Goal: Obtain resource: Download file/media

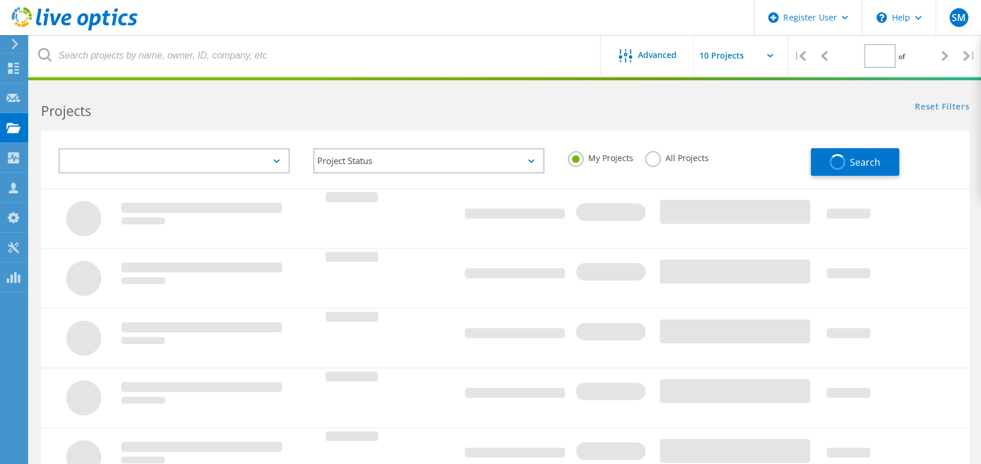
type input "1"
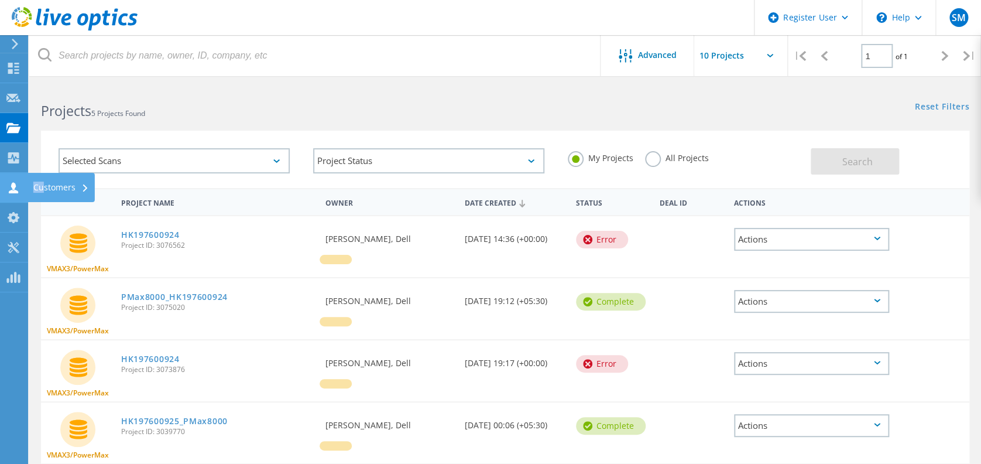
drag, startPoint x: 18, startPoint y: 196, endPoint x: 59, endPoint y: 173, distance: 47.4
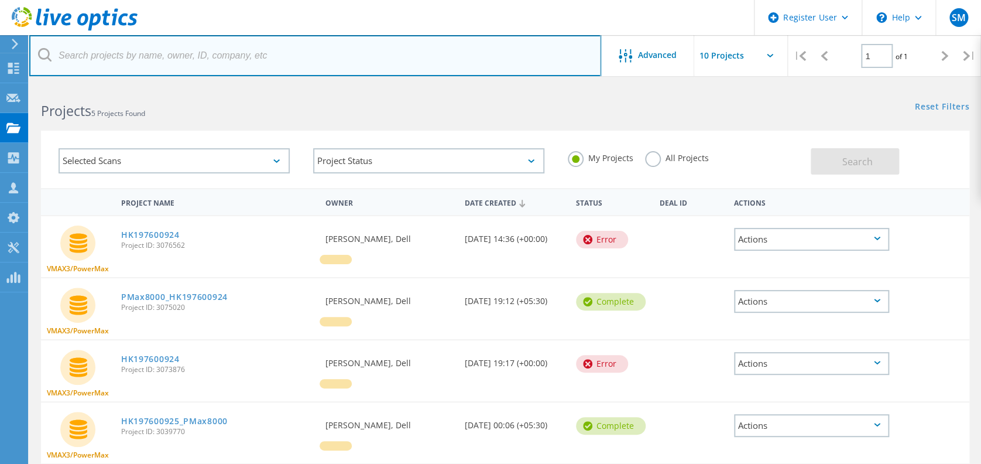
drag, startPoint x: 59, startPoint y: 173, endPoint x: 397, endPoint y: 40, distance: 363.1
click at [397, 40] on input "text" at bounding box center [315, 55] width 572 height 41
click at [156, 70] on input "text" at bounding box center [315, 55] width 572 height 41
paste input "1621962"
type input "1621962"
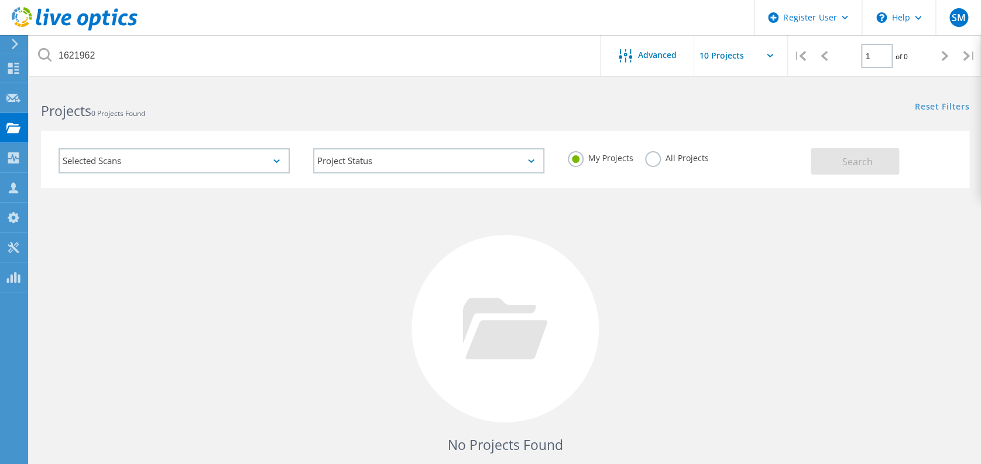
click at [661, 166] on div "All Projects" at bounding box center [677, 159] width 64 height 17
click at [645, 155] on label "All Projects" at bounding box center [677, 156] width 64 height 11
click at [0, 0] on input "All Projects" at bounding box center [0, 0] width 0 height 0
click at [824, 152] on button "Search" at bounding box center [855, 161] width 88 height 26
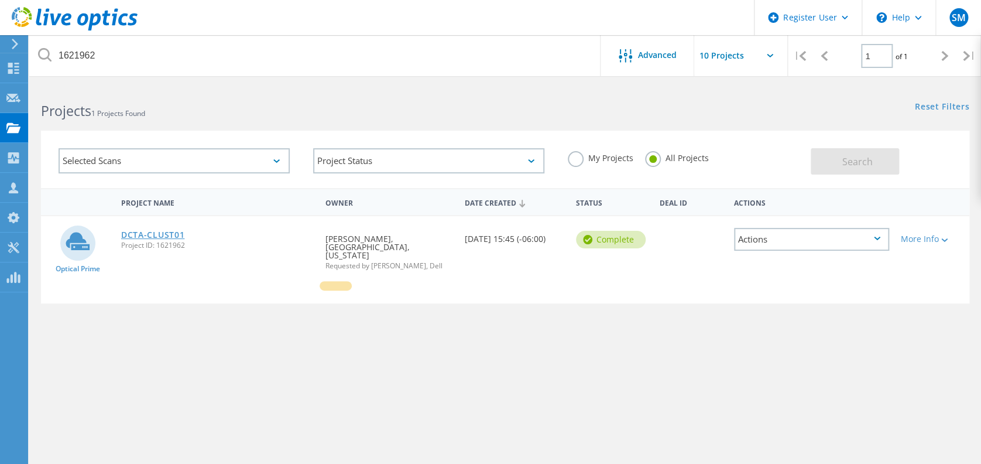
click at [140, 237] on link "DCTA-CLUST01" at bounding box center [152, 235] width 63 height 8
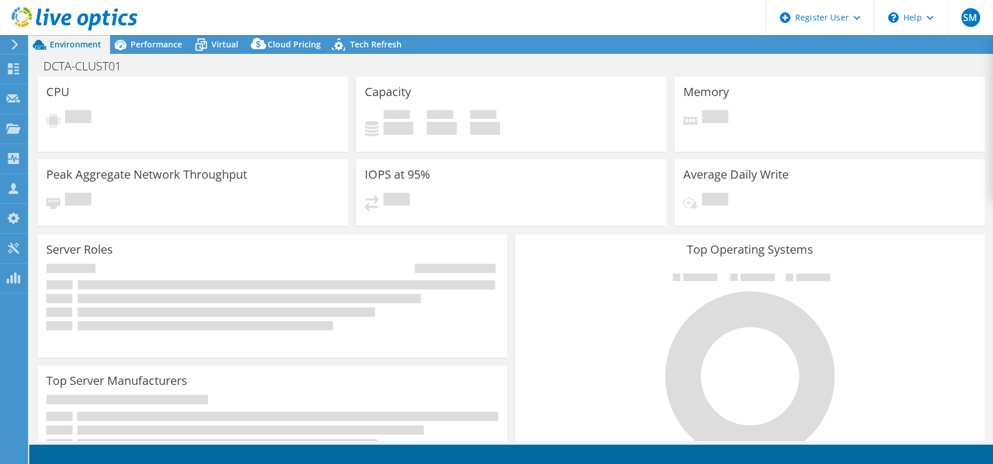
select select "USEast"
select select "USD"
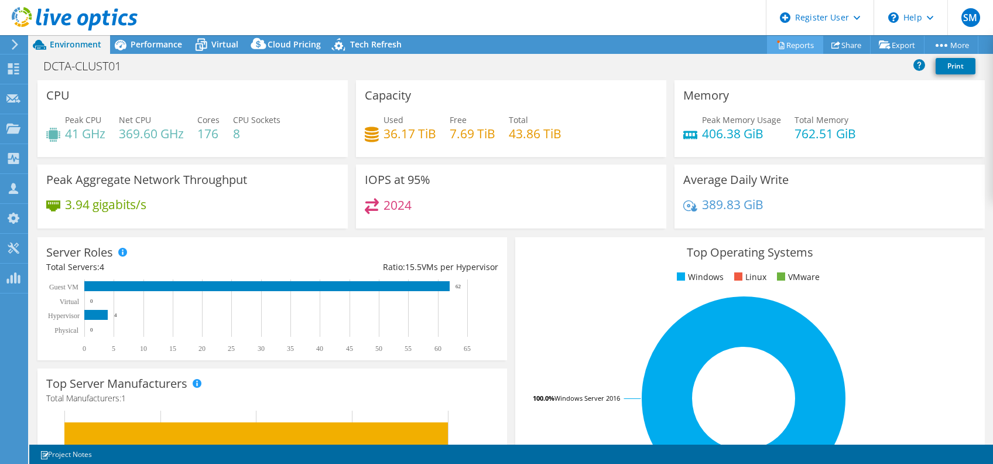
click at [791, 43] on link "Reports" at bounding box center [795, 45] width 56 height 18
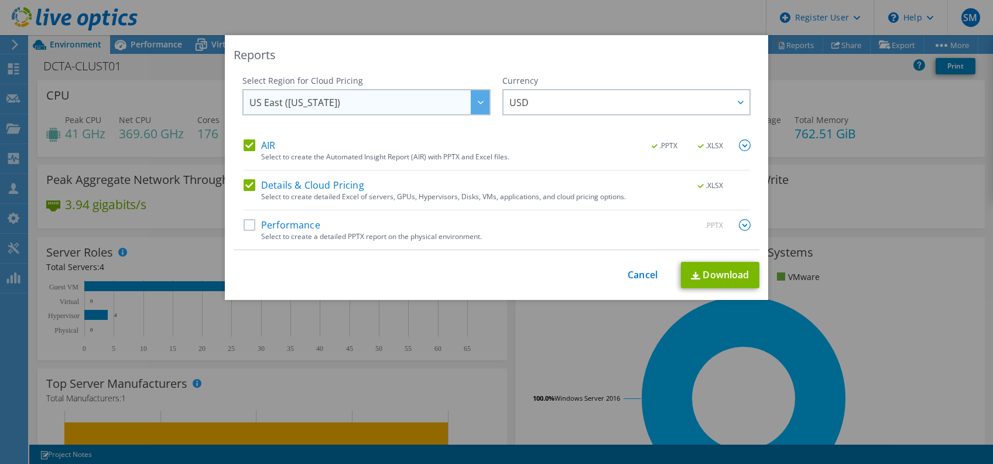
click at [343, 112] on span "US East ([US_STATE])" at bounding box center [369, 102] width 240 height 24
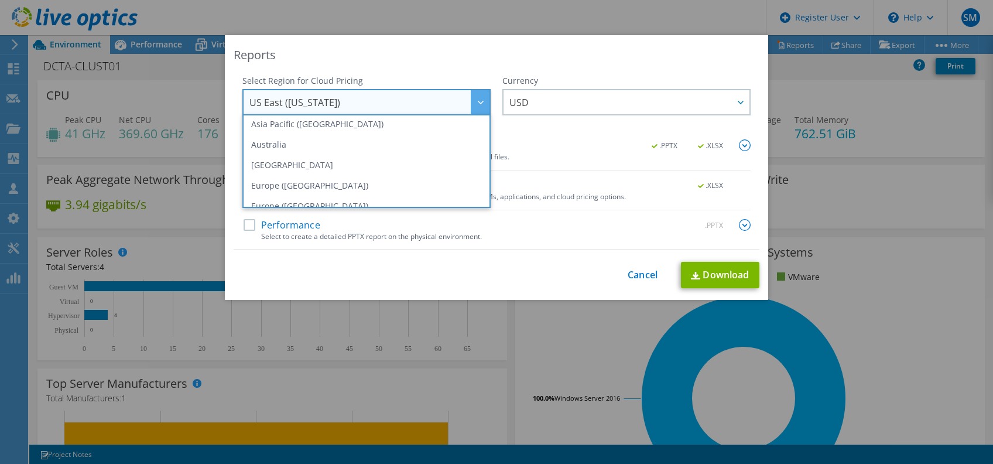
scroll to position [87, 0]
click at [560, 138] on div "Currency ARS AUD BRL CAD CHF CLP CNY DKK EUR GBP HKD HUF INR JPY MXN MYR NOK NZ…" at bounding box center [626, 107] width 248 height 64
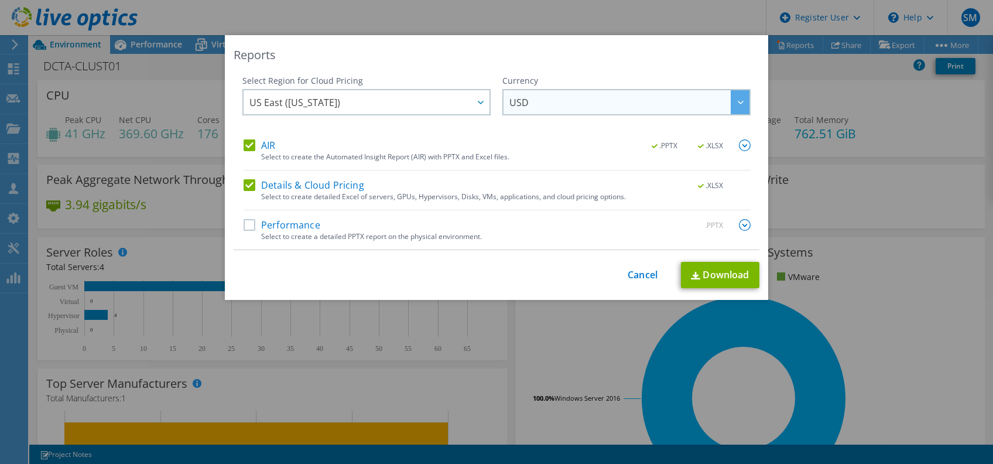
click at [548, 98] on span "USD" at bounding box center [629, 102] width 240 height 24
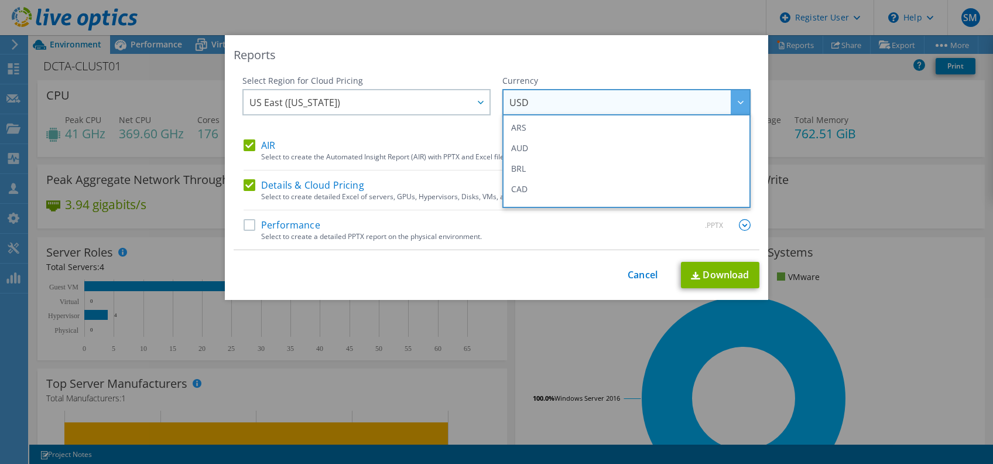
click at [544, 60] on div "Reports" at bounding box center [497, 55] width 526 height 16
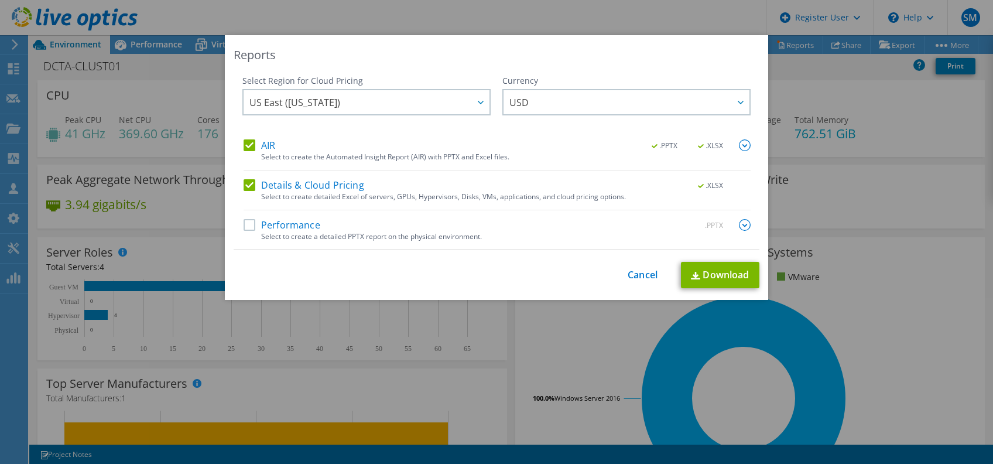
click at [244, 186] on label "Details & Cloud Pricing" at bounding box center [304, 185] width 121 height 12
click at [0, 0] on input "Details & Cloud Pricing" at bounding box center [0, 0] width 0 height 0
click at [355, 104] on span "US East ([US_STATE])" at bounding box center [369, 102] width 240 height 24
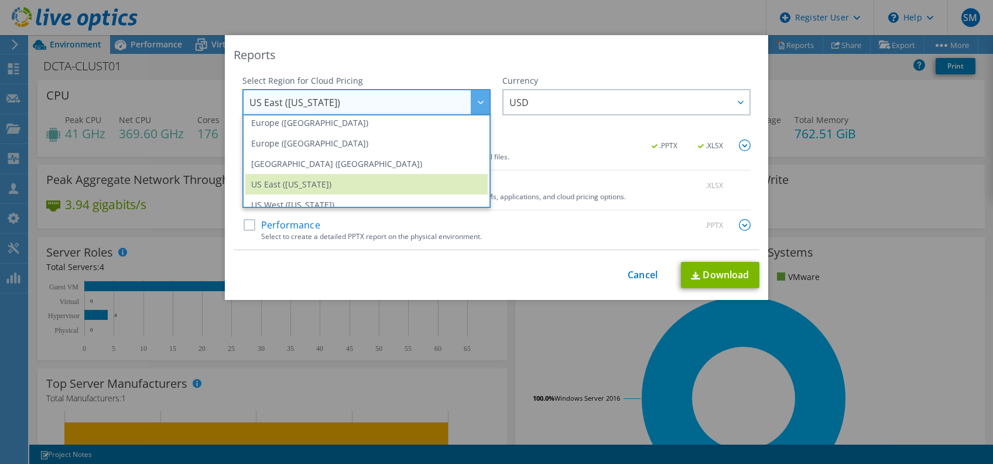
scroll to position [158, 0]
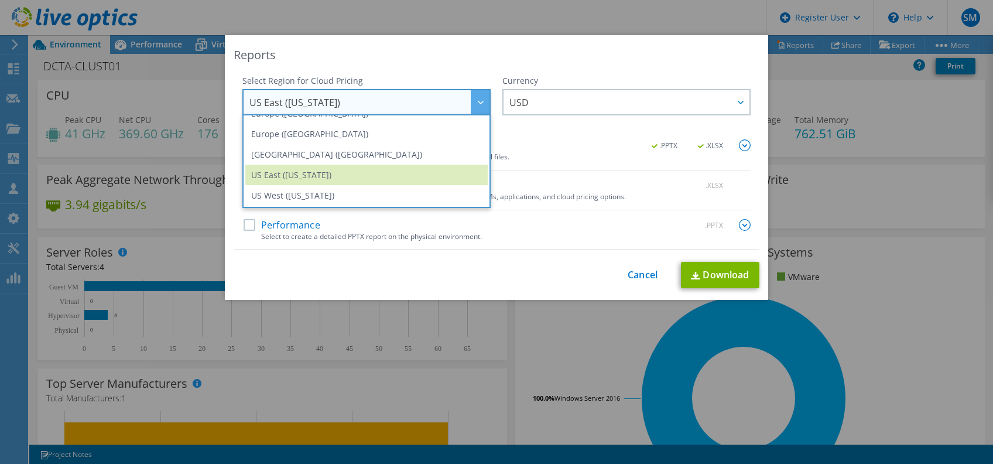
click at [609, 124] on div "Currency ARS AUD BRL CAD CHF CLP CNY DKK EUR GBP HKD HUF INR JPY MXN MYR NOK NZ…" at bounding box center [626, 107] width 248 height 64
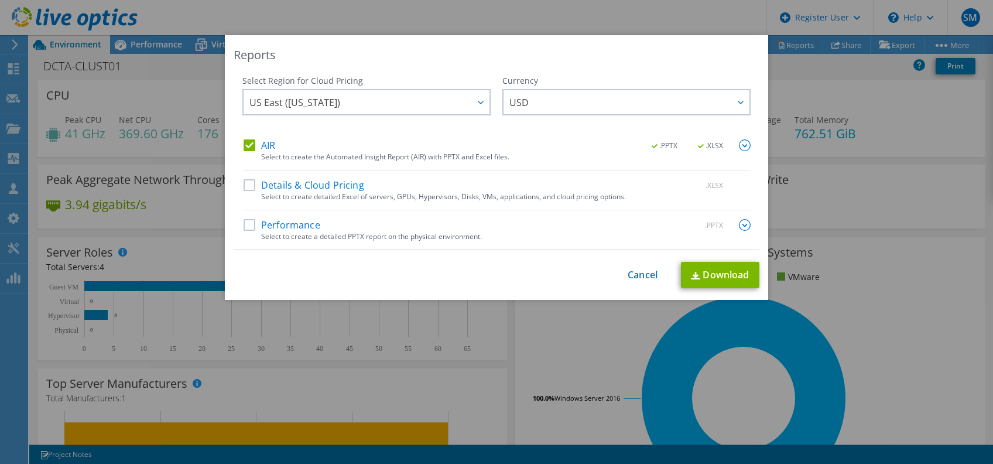
click at [244, 227] on label "Performance" at bounding box center [282, 225] width 77 height 12
click at [0, 0] on input "Performance" at bounding box center [0, 0] width 0 height 0
click at [692, 269] on link "Download" at bounding box center [720, 275] width 78 height 26
click at [636, 269] on link "Cancel" at bounding box center [643, 274] width 30 height 11
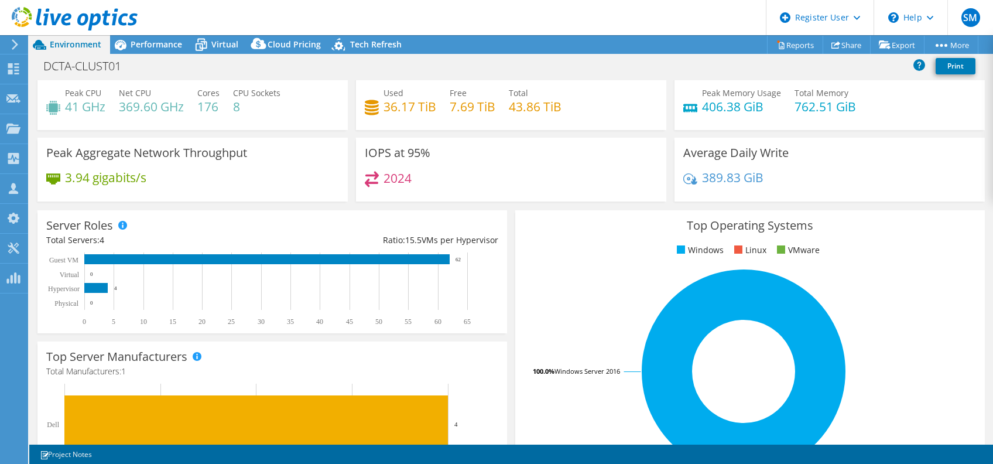
scroll to position [0, 0]
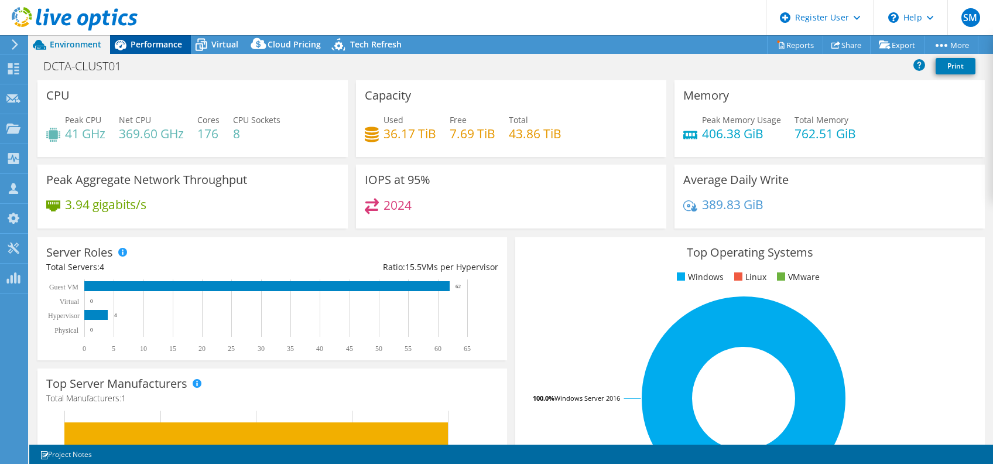
click at [166, 49] on span "Performance" at bounding box center [157, 44] width 52 height 11
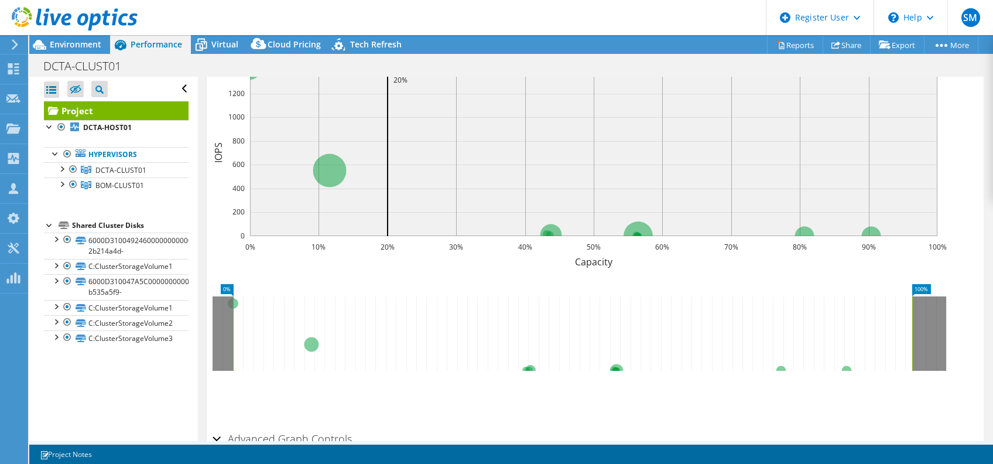
scroll to position [389, 0]
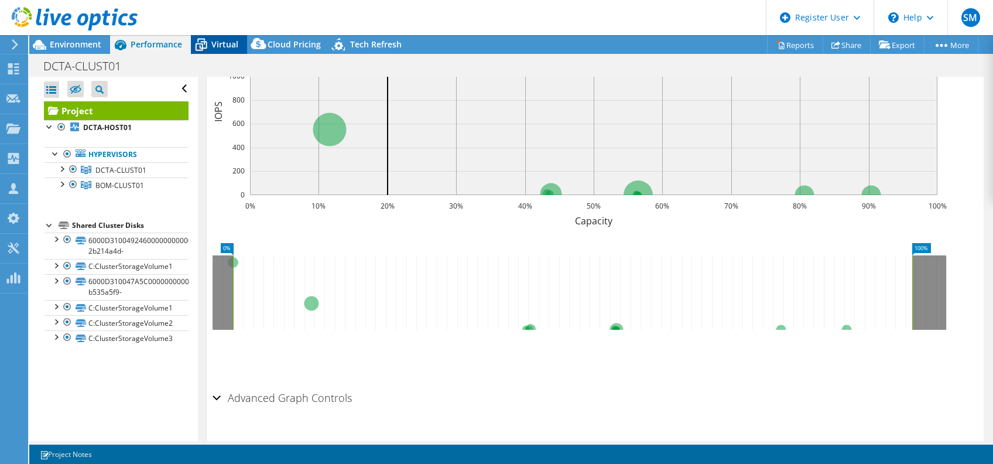
click at [223, 49] on span "Virtual" at bounding box center [224, 44] width 27 height 11
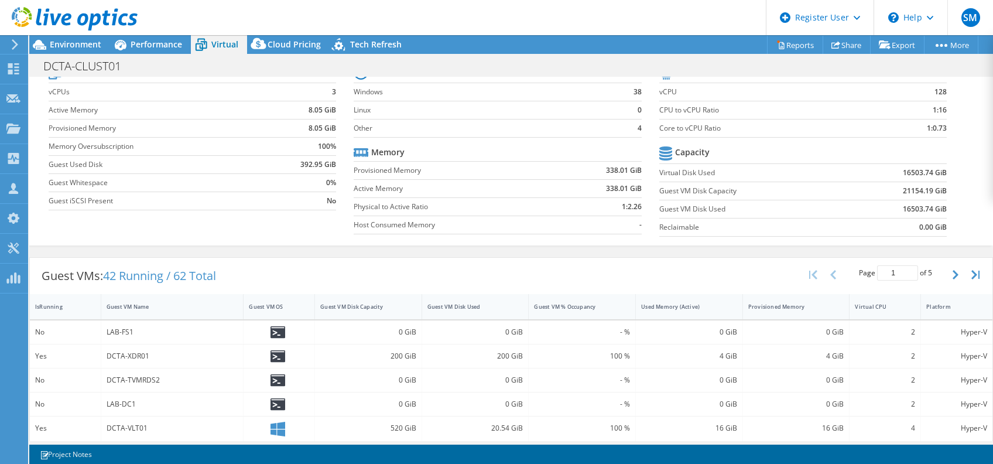
scroll to position [0, 0]
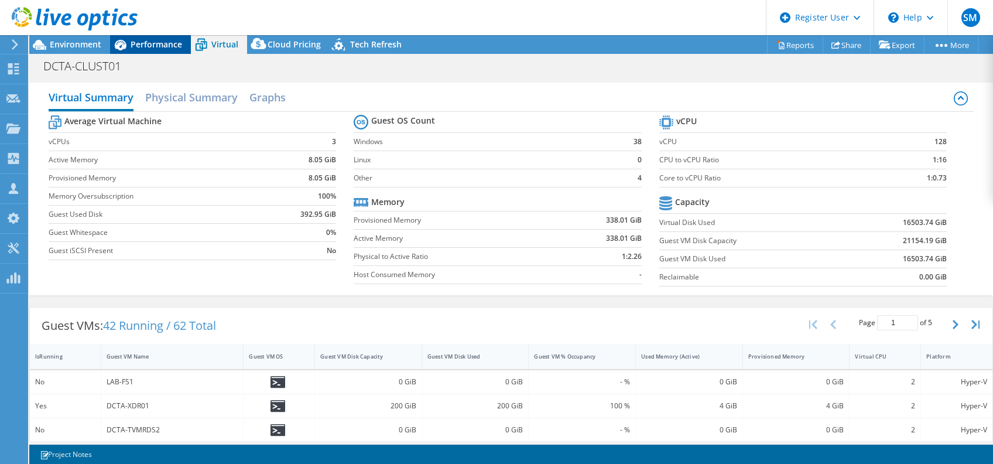
click at [152, 41] on span "Performance" at bounding box center [157, 44] width 52 height 11
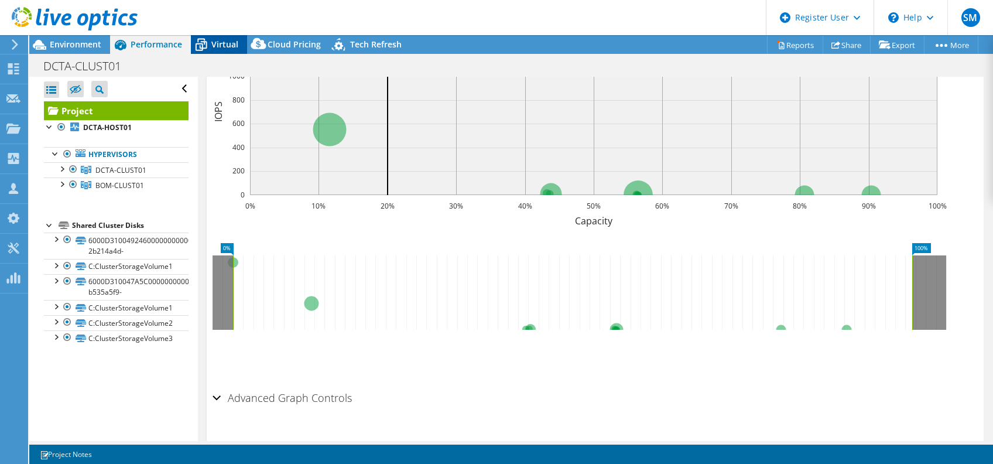
click at [214, 51] on div "Virtual" at bounding box center [219, 44] width 56 height 19
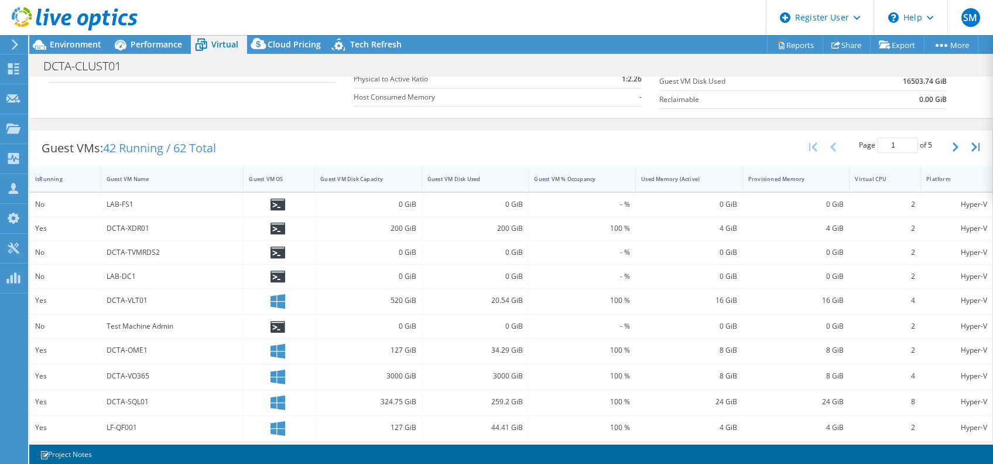
scroll to position [201, 0]
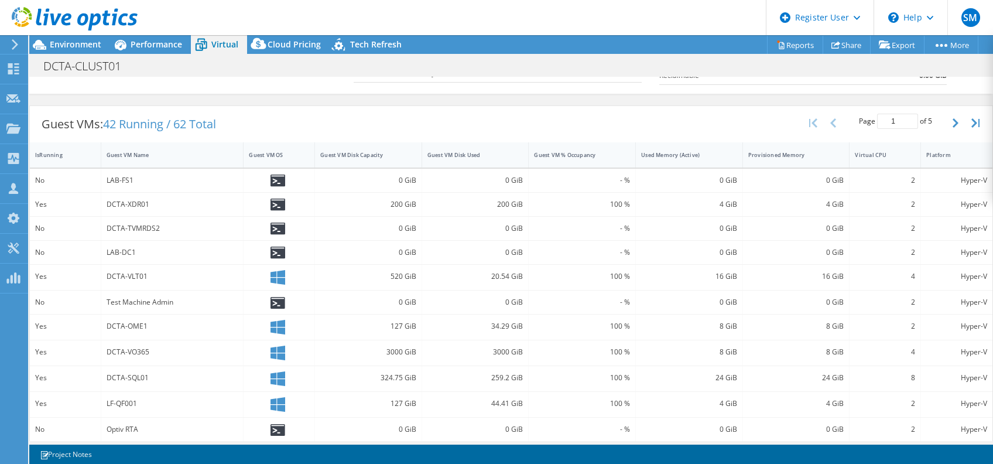
click at [841, 64] on div "DCTA-CLUST01 Print" at bounding box center [511, 66] width 964 height 22
click at [810, 42] on link "Reports" at bounding box center [795, 45] width 56 height 18
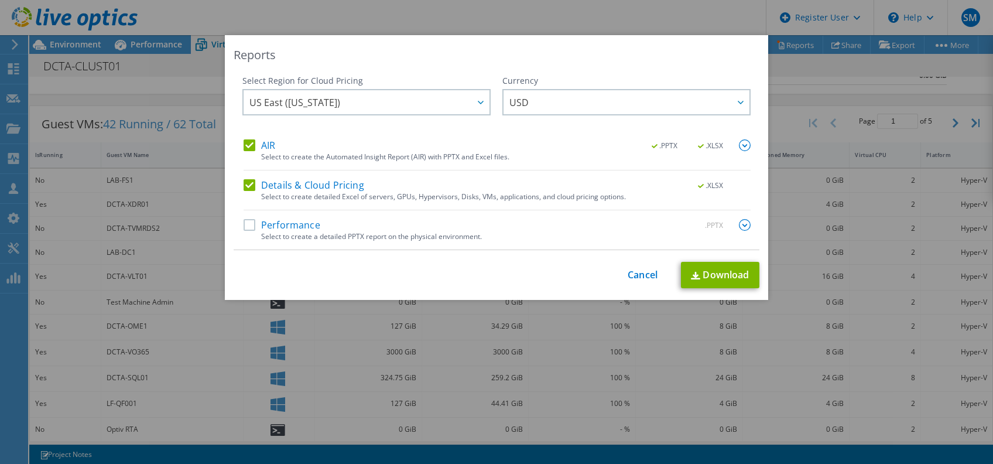
click at [836, 67] on div "Reports Select Region for Cloud Pricing Asia Pacific ([GEOGRAPHIC_DATA]) [GEOGR…" at bounding box center [496, 231] width 993 height 393
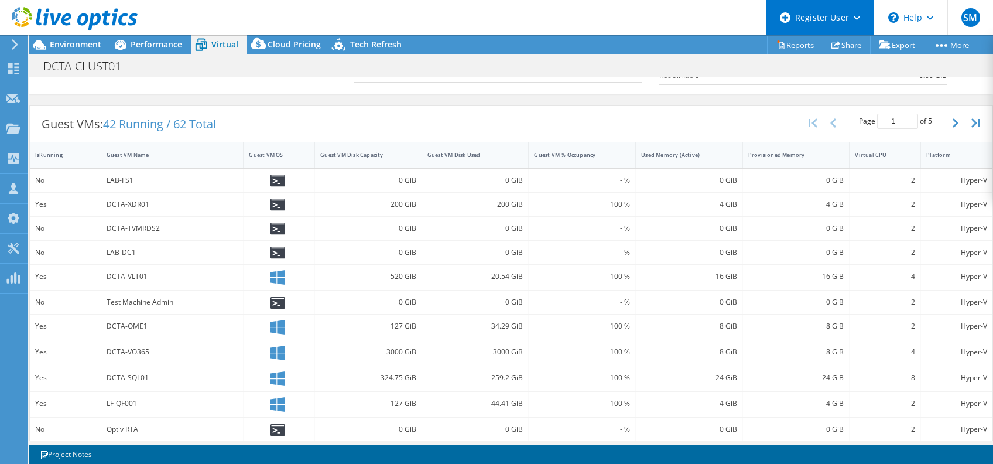
click at [848, 33] on div "Register User" at bounding box center [820, 17] width 108 height 35
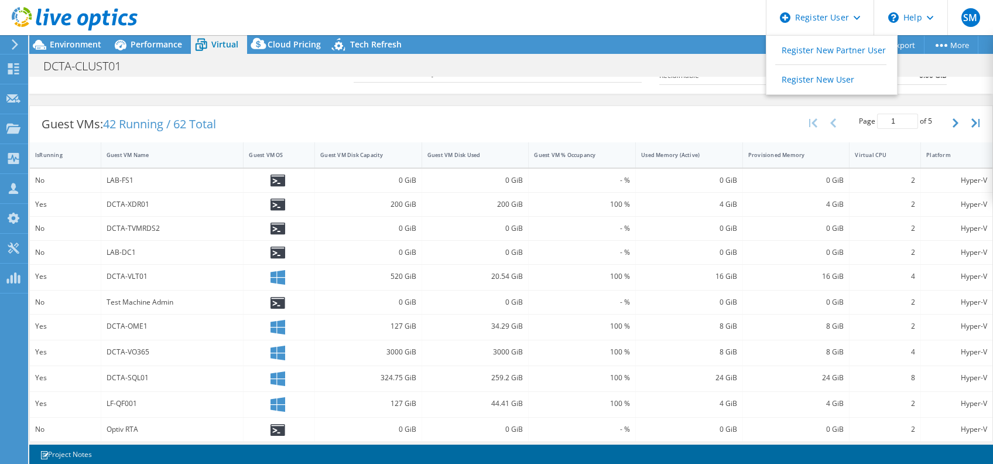
click at [733, 77] on label "Reclaimable" at bounding box center [753, 76] width 189 height 12
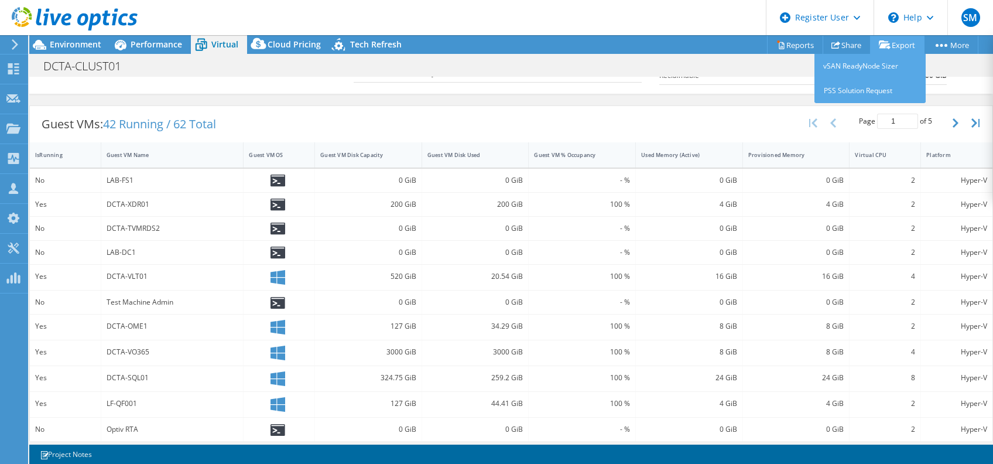
click at [892, 42] on link "Export" at bounding box center [897, 45] width 54 height 18
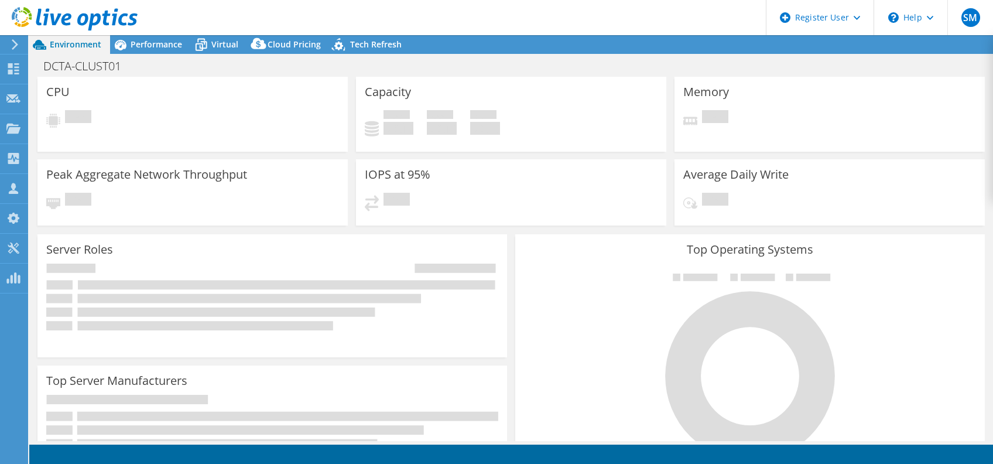
select select "USD"
select select "USEast"
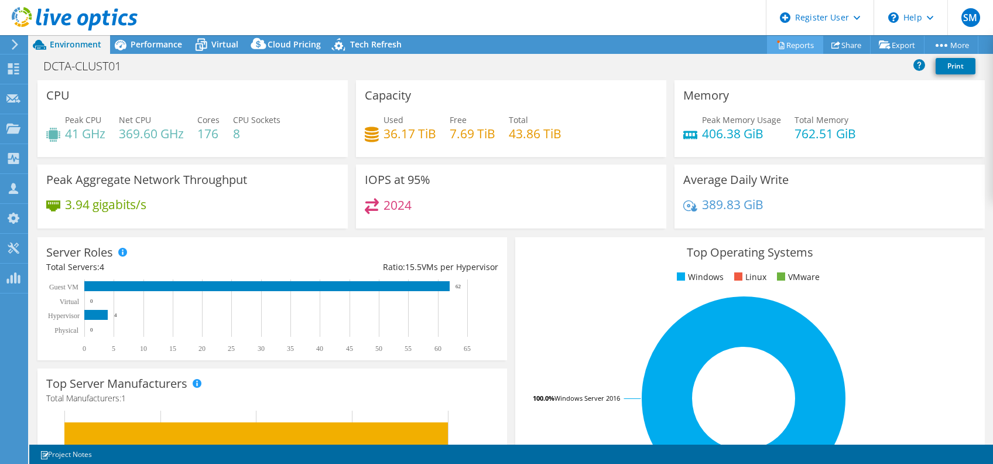
click at [790, 43] on link "Reports" at bounding box center [795, 45] width 56 height 18
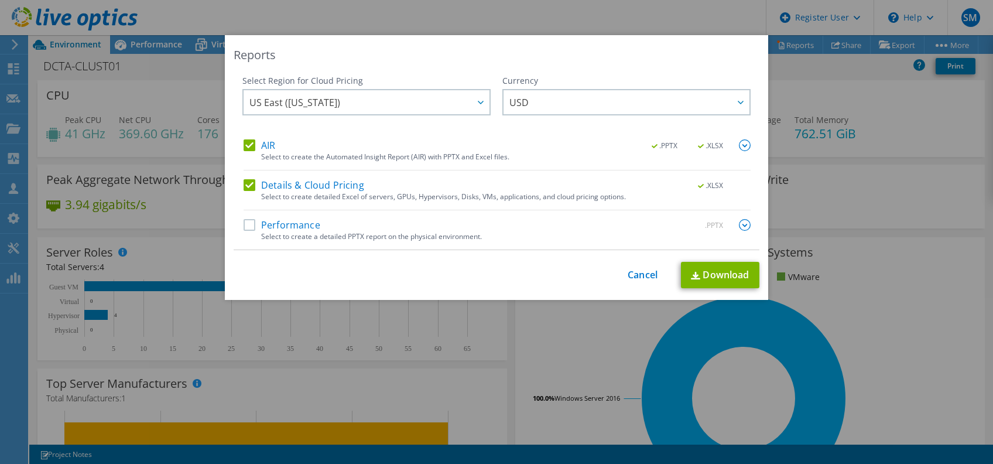
click at [244, 187] on label "Details & Cloud Pricing" at bounding box center [304, 185] width 121 height 12
click at [0, 0] on input "Details & Cloud Pricing" at bounding box center [0, 0] width 0 height 0
click at [244, 222] on label "Performance" at bounding box center [282, 225] width 77 height 12
click at [0, 0] on input "Performance" at bounding box center [0, 0] width 0 height 0
click at [235, 182] on div "Select Region for Cloud Pricing Asia Pacific (Hong Kong) Asia Pacific (Mumbai) …" at bounding box center [497, 162] width 526 height 175
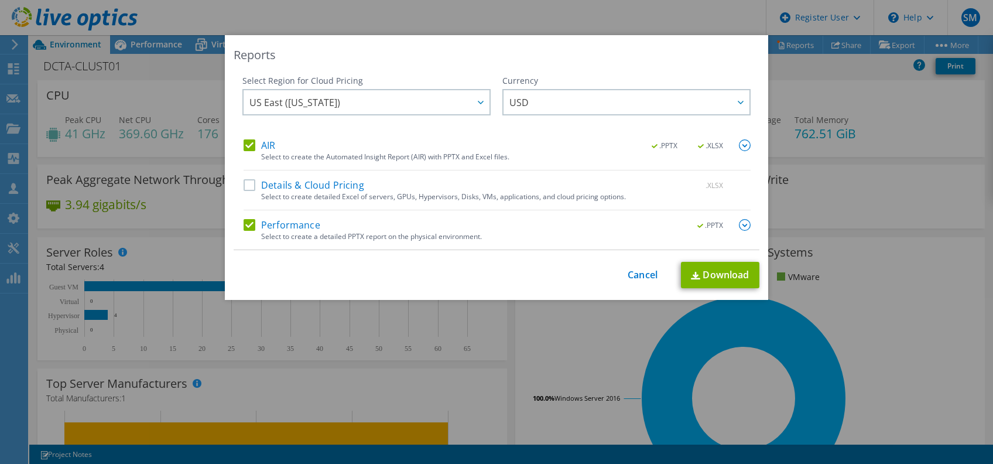
click at [244, 183] on label "Details & Cloud Pricing" at bounding box center [304, 185] width 121 height 12
click at [0, 0] on input "Details & Cloud Pricing" at bounding box center [0, 0] width 0 height 0
click at [686, 268] on link "Download" at bounding box center [720, 275] width 78 height 26
